Goal: Task Accomplishment & Management: Use online tool/utility

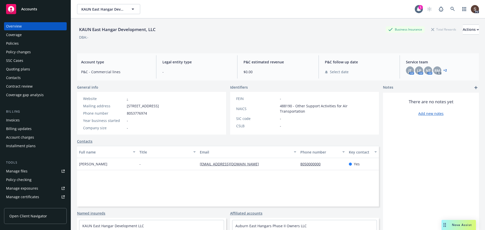
drag, startPoint x: 18, startPoint y: 43, endPoint x: 19, endPoint y: 46, distance: 2.6
click at [18, 43] on div "Policies" at bounding box center [12, 43] width 13 height 8
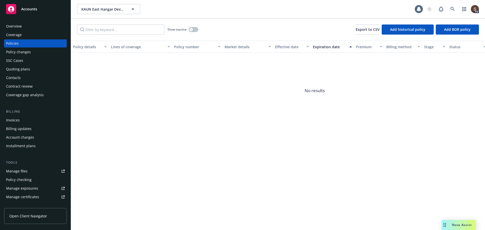
click at [11, 120] on div "Invoices" at bounding box center [13, 120] width 14 height 8
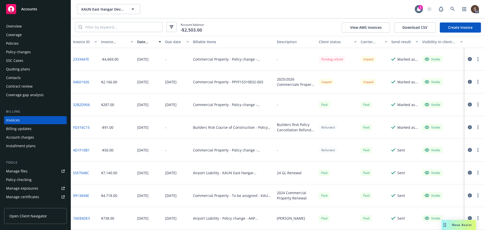
click at [21, 43] on div "Policies" at bounding box center [35, 43] width 59 height 8
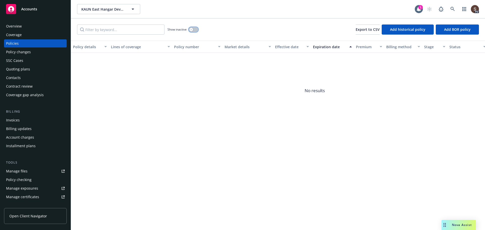
click at [196, 30] on button "button" at bounding box center [194, 29] width 10 height 5
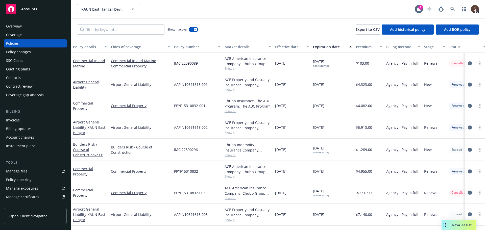
click at [469, 193] on icon "circleInformation" at bounding box center [469, 193] width 4 height 4
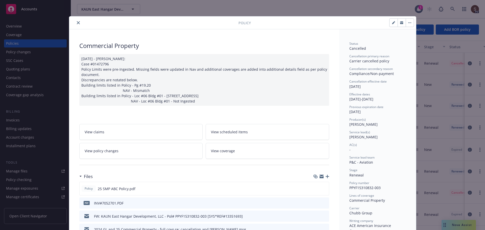
click at [165, 149] on link "View policy changes" at bounding box center [140, 151] width 123 height 16
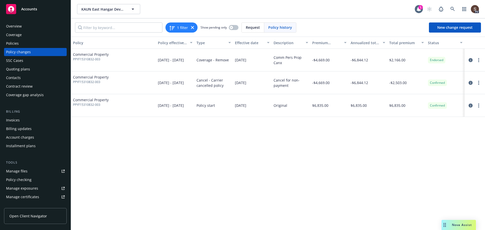
click at [35, 118] on div "Invoices" at bounding box center [35, 120] width 59 height 8
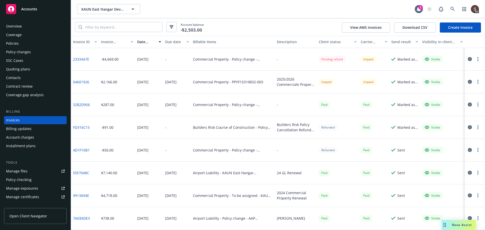
click at [459, 16] on div "KAUN East Hangar Development, LLC KAUN East Hangar Development, LLC 1 PD" at bounding box center [278, 9] width 414 height 18
click at [460, 28] on link "Create Invoice" at bounding box center [459, 27] width 41 height 10
